Goal: Transaction & Acquisition: Purchase product/service

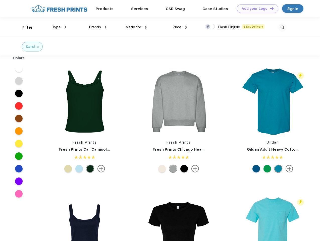
scroll to position [0, 0]
click at [256, 9] on link "Add your Logo Design Tool" at bounding box center [257, 8] width 41 height 9
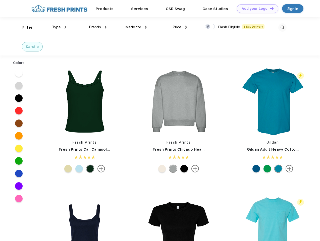
click at [0, 0] on div "Design Tool" at bounding box center [0, 0] width 0 height 0
click at [270, 8] on link "Add your Logo Design Tool" at bounding box center [257, 8] width 41 height 9
click at [24, 27] on div "Filter" at bounding box center [27, 28] width 10 height 6
click at [59, 27] on span "Type" at bounding box center [56, 27] width 9 height 5
click at [98, 27] on span "Brands" at bounding box center [95, 27] width 12 height 5
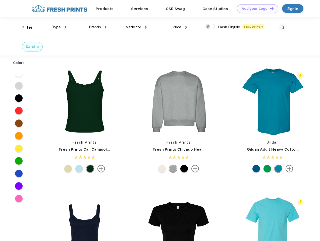
click at [136, 27] on span "Made for" at bounding box center [133, 27] width 16 height 5
click at [180, 27] on span "Price" at bounding box center [177, 27] width 9 height 5
click at [210, 27] on div at bounding box center [210, 27] width 10 height 6
click at [208, 27] on input "checkbox" at bounding box center [206, 25] width 3 height 3
click at [283, 27] on img at bounding box center [283, 27] width 8 height 8
